Goal: Transaction & Acquisition: Purchase product/service

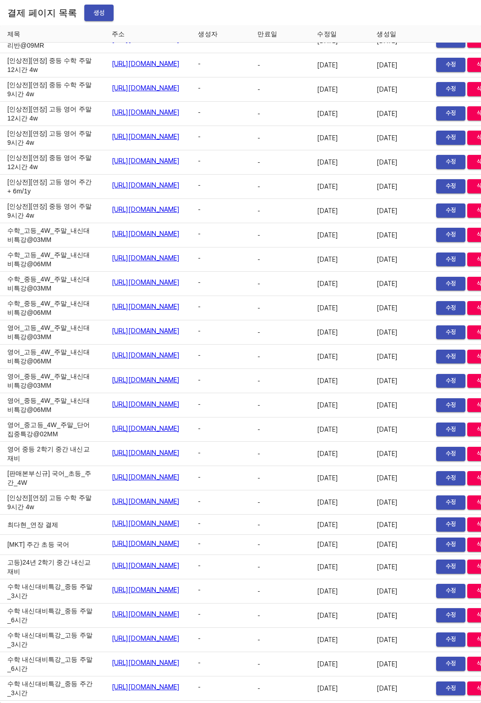
scroll to position [4879, 0]
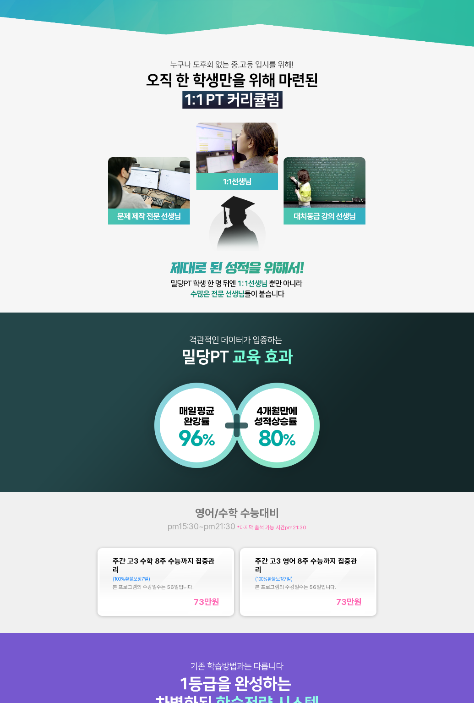
scroll to position [165, 0]
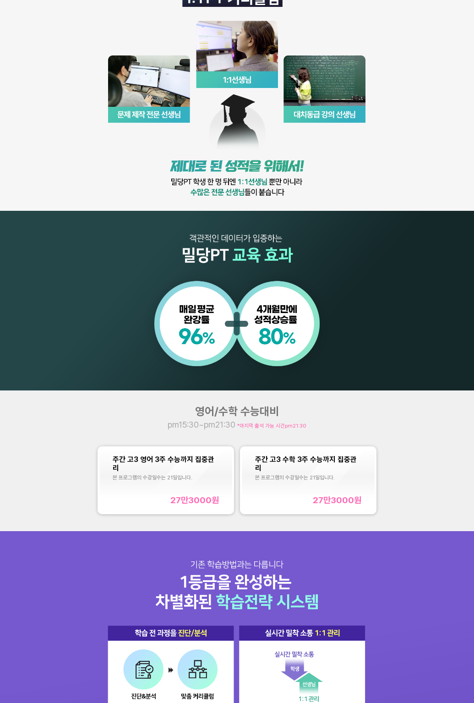
scroll to position [321, 0]
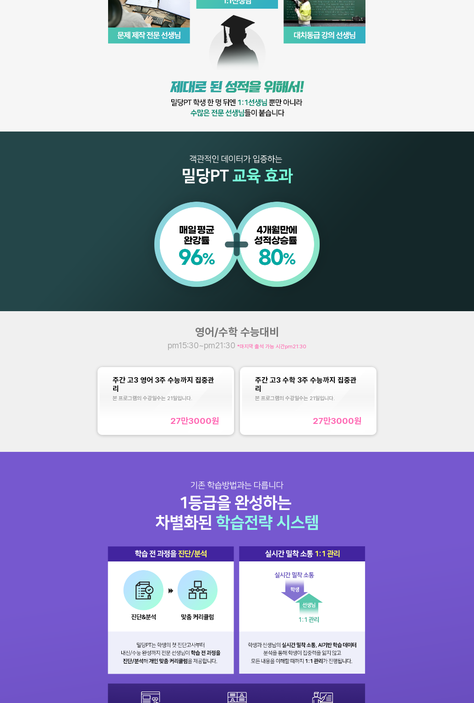
click at [184, 394] on div "주간 고3 영어 3주 수능까지 집중관리 본 프로그램의 수강일수는 21일입니다. 27만3000 원" at bounding box center [166, 401] width 106 height 50
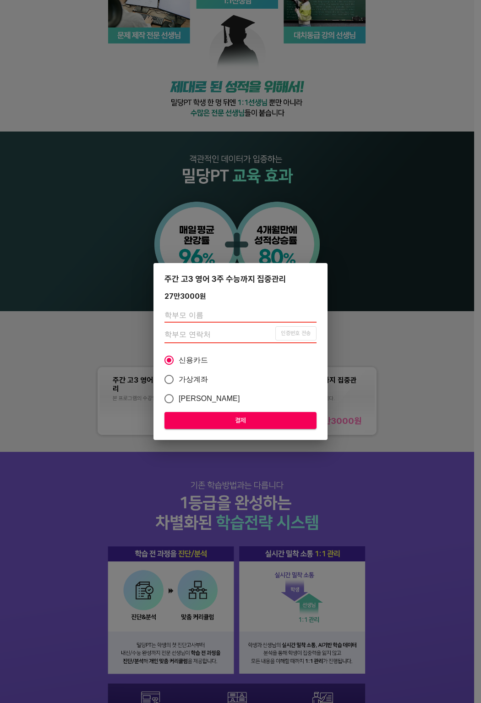
drag, startPoint x: 148, startPoint y: 474, endPoint x: 333, endPoint y: 397, distance: 200.1
click at [148, 474] on div "주간 고3 영어 3주 수능까지 집중관리 27만3000 원 인증번호 전송 신용카드 가상계좌 카카오페이 결제" at bounding box center [240, 351] width 481 height 703
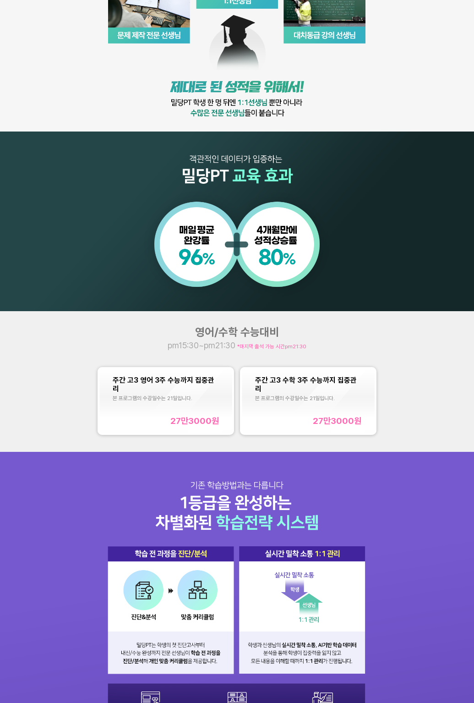
click at [341, 395] on div "본 프로그램의 수강일수는 21일입니다." at bounding box center [308, 398] width 106 height 6
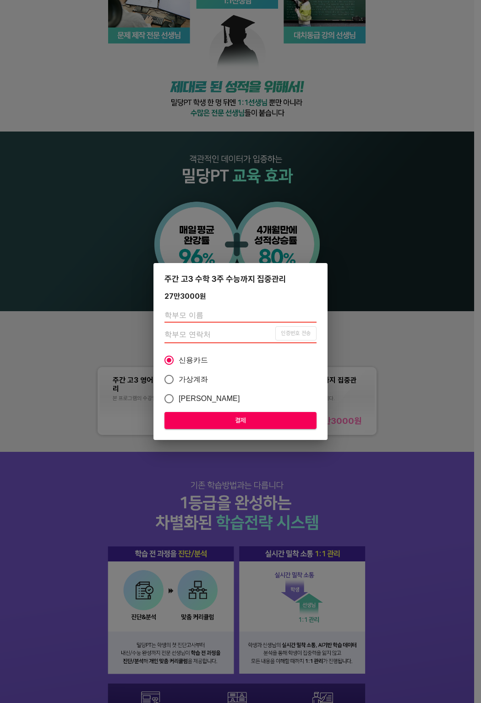
click at [261, 462] on div "주간 고3 수학 3주 수능까지 집중관리 27만3000 원 인증번호 전송 신용카드 가상계좌 카카오페이 결제" at bounding box center [240, 351] width 481 height 703
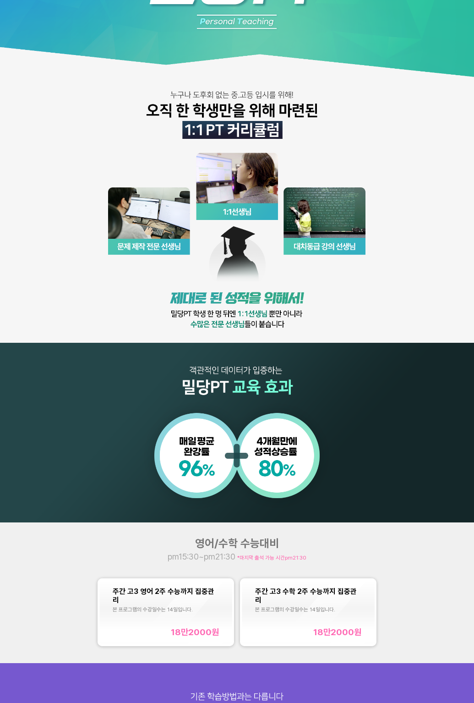
scroll to position [165, 0]
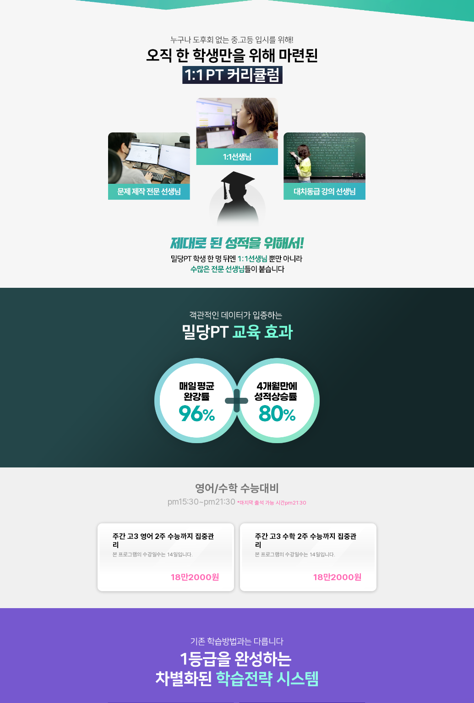
click at [170, 143] on img at bounding box center [237, 151] width 474 height 632
